Goal: Check status: Check status

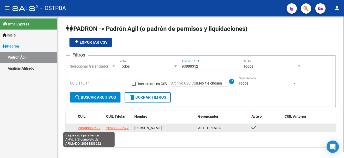
type input "93888352"
click at [92, 126] on span "20938883522" at bounding box center [89, 128] width 23 height 4
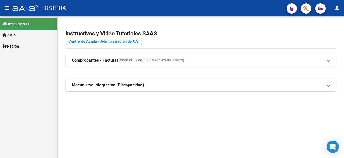
click at [15, 45] on span "Padrón" at bounding box center [11, 46] width 16 height 6
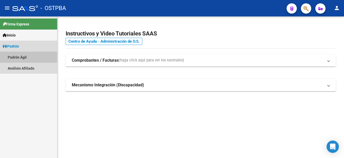
click at [16, 56] on link "Padrón Ágil" at bounding box center [28, 57] width 57 height 11
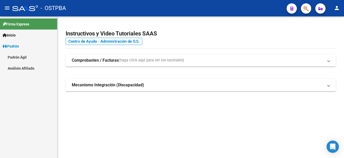
click at [16, 56] on link "Padrón Ágil" at bounding box center [28, 57] width 57 height 11
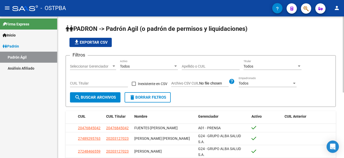
click at [183, 64] on div "Apellido o CUIL" at bounding box center [211, 65] width 58 height 10
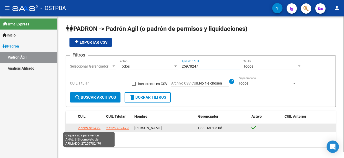
type input "25978247"
click at [93, 127] on span "27259782479" at bounding box center [89, 128] width 23 height 4
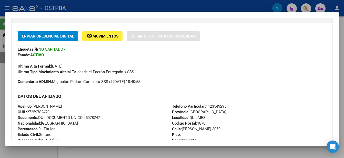
scroll to position [77, 0]
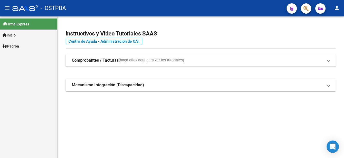
click at [18, 44] on span "Padrón" at bounding box center [11, 46] width 16 height 6
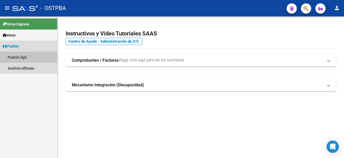
click at [19, 56] on link "Padrón Ágil" at bounding box center [28, 57] width 57 height 11
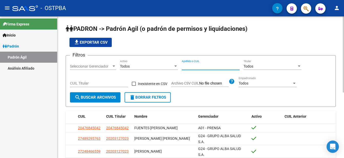
click at [183, 66] on input "Apellido o CUIL" at bounding box center [211, 66] width 58 height 4
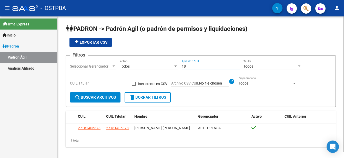
type input "1"
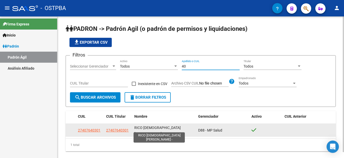
type input "4"
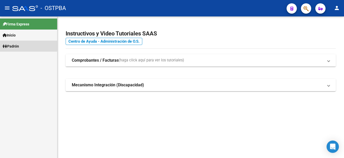
click at [18, 44] on span "Padrón" at bounding box center [11, 46] width 16 height 6
click at [16, 44] on span "Padrón" at bounding box center [11, 46] width 16 height 6
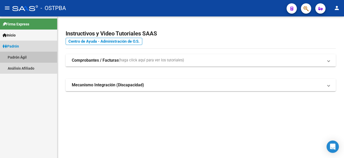
click at [18, 56] on link "Padrón Ágil" at bounding box center [28, 57] width 57 height 11
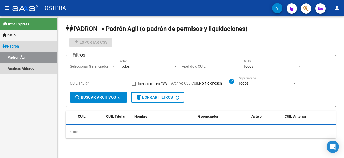
click at [18, 56] on link "Padrón Ágil" at bounding box center [28, 57] width 57 height 11
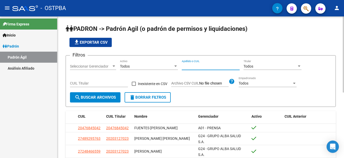
click at [184, 66] on input "Apellido o CUIL" at bounding box center [211, 66] width 58 height 4
